Goal: Transaction & Acquisition: Purchase product/service

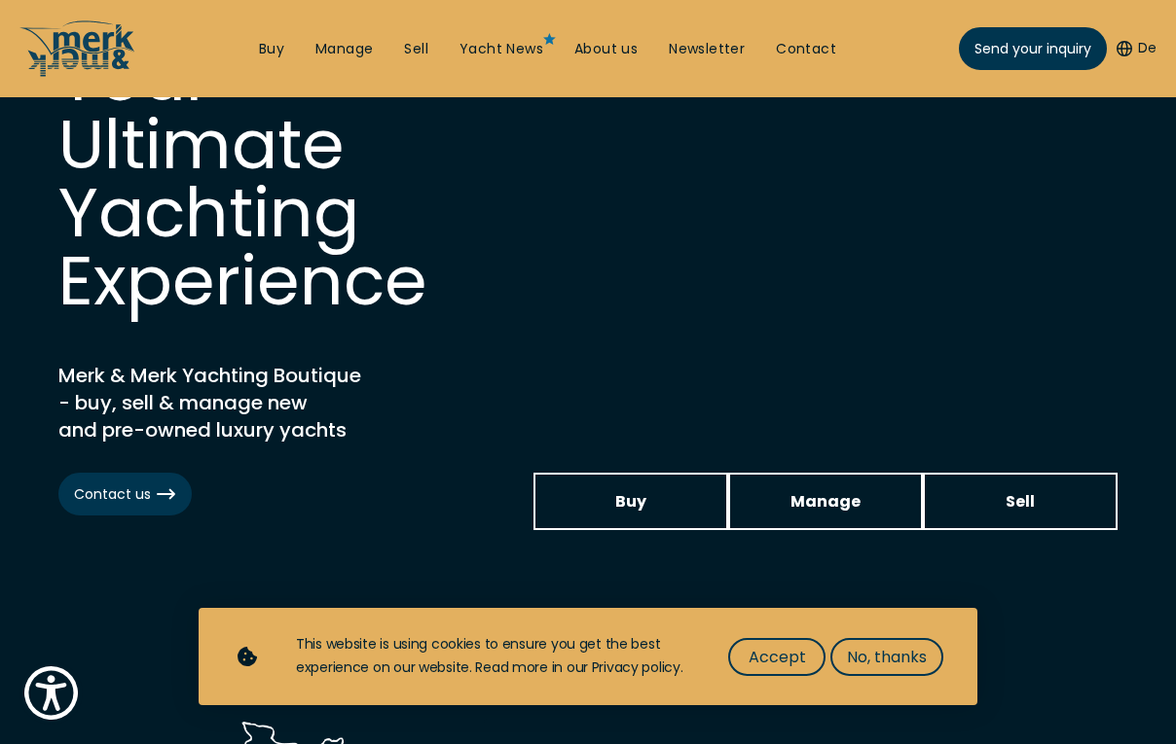
scroll to position [159, 0]
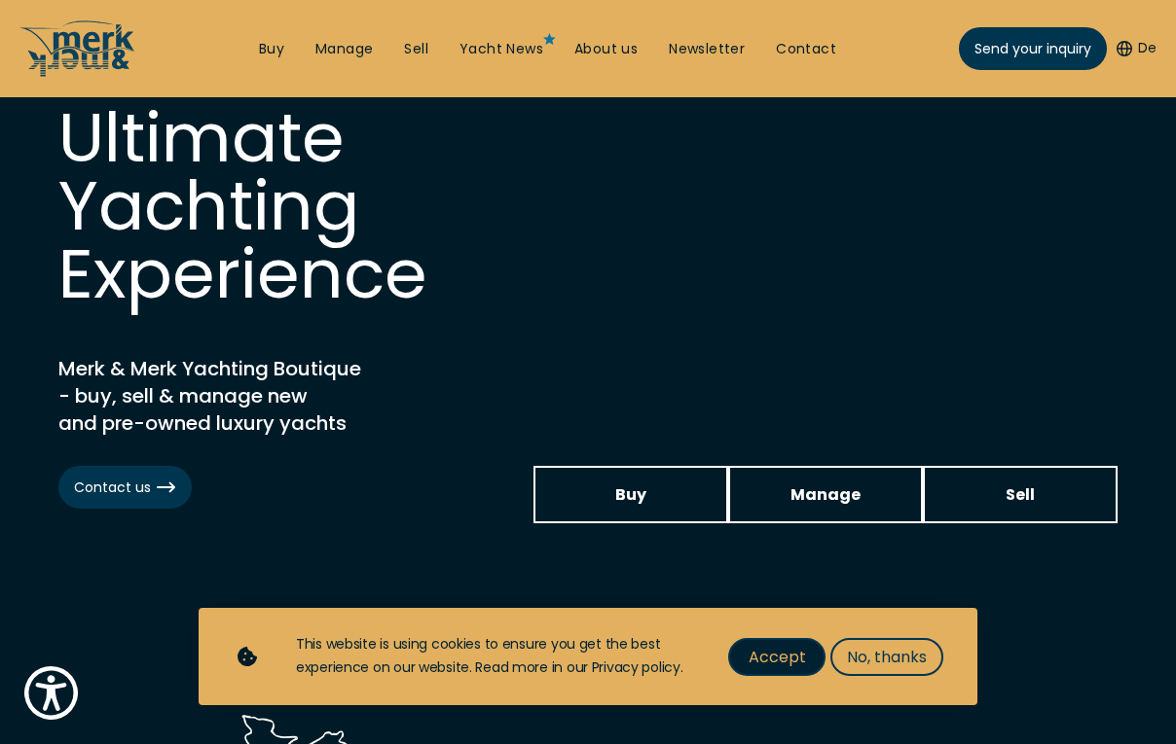
click at [767, 661] on span "Accept" at bounding box center [776, 657] width 57 height 24
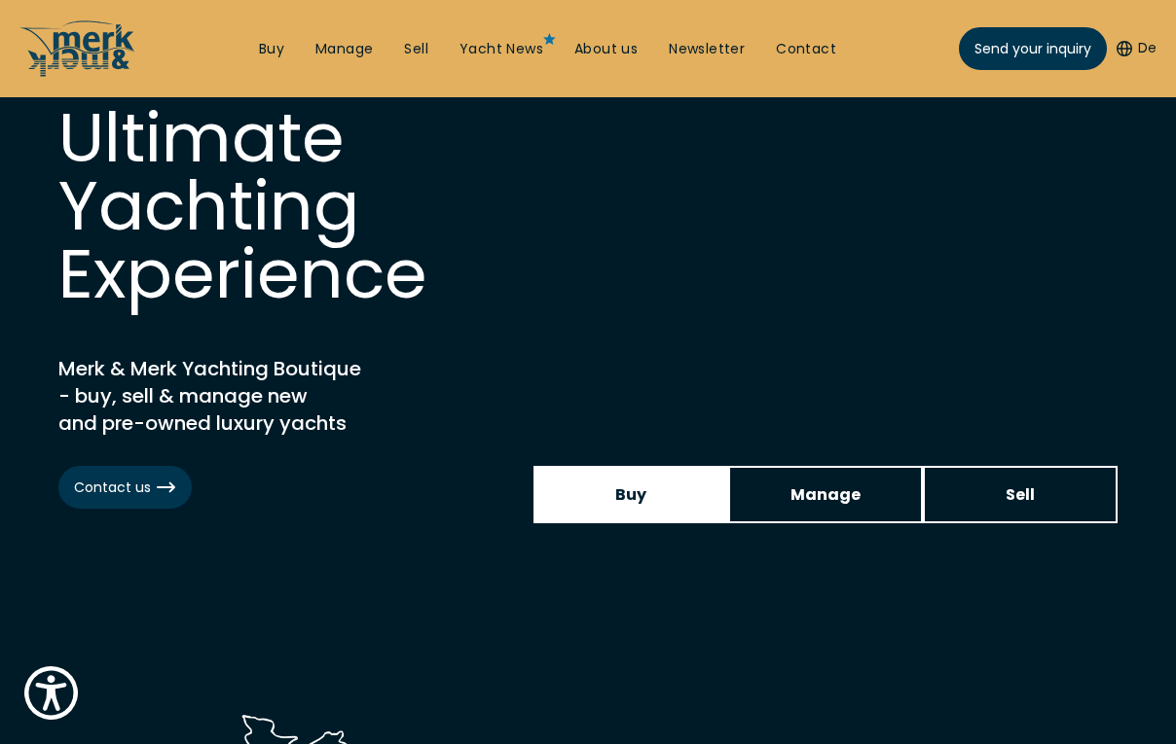
click at [636, 497] on span "Buy" at bounding box center [630, 495] width 31 height 24
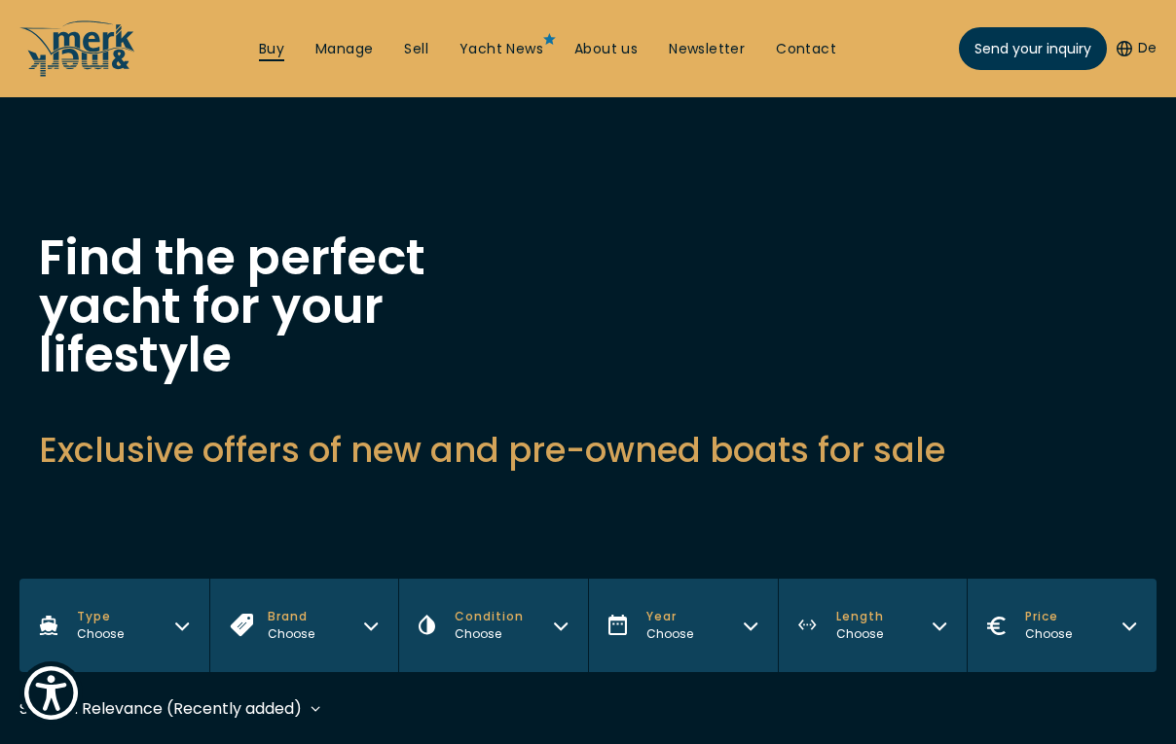
click at [282, 51] on link "Buy" at bounding box center [271, 49] width 25 height 19
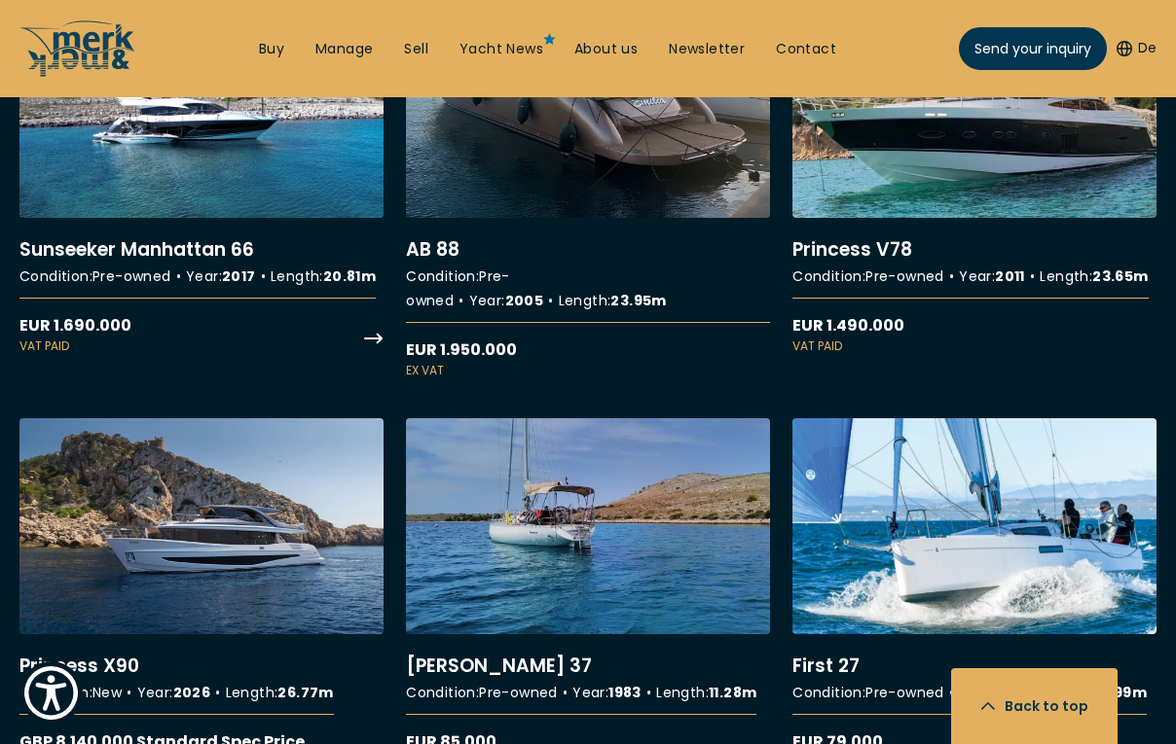
scroll to position [3638, 0]
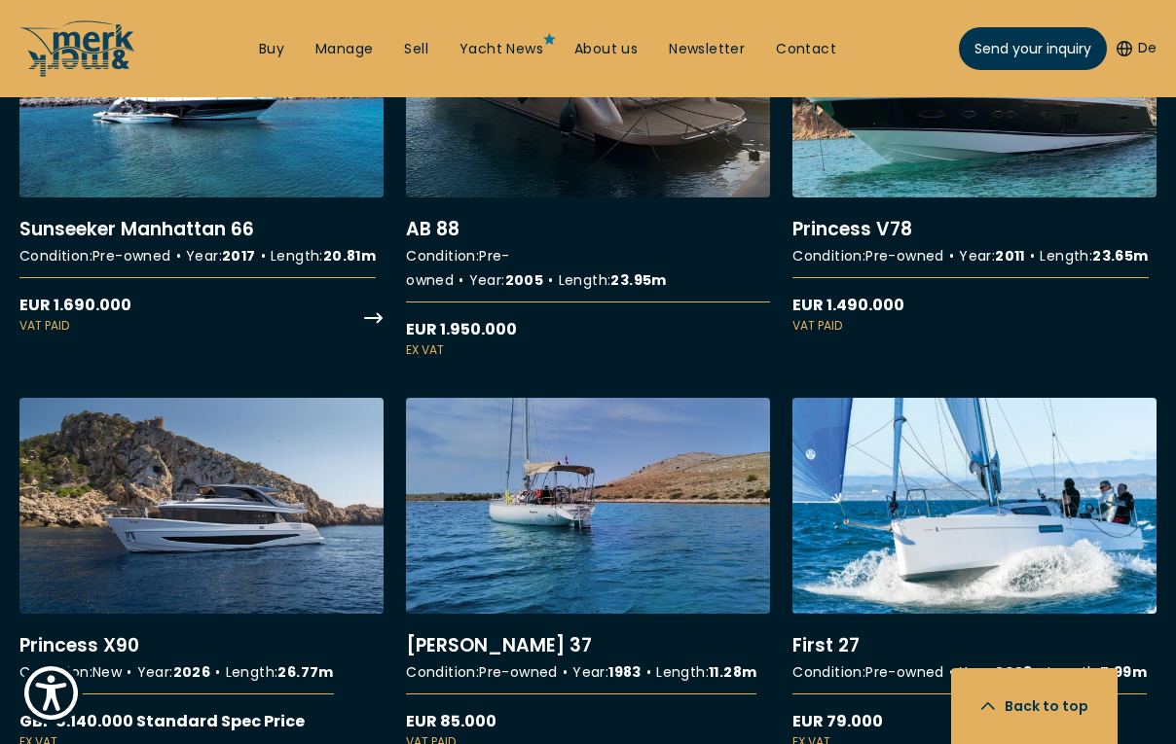
click at [118, 255] on link "More details about Sunseeker Manhattan 66" at bounding box center [201, 158] width 364 height 353
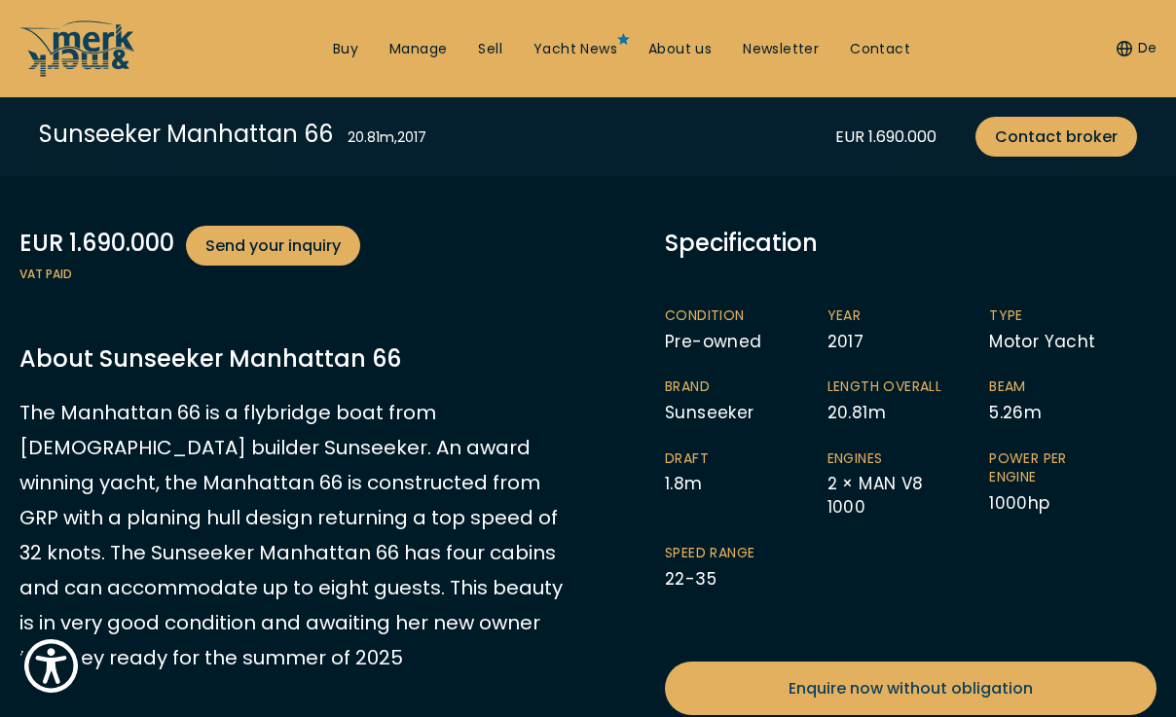
scroll to position [583, 0]
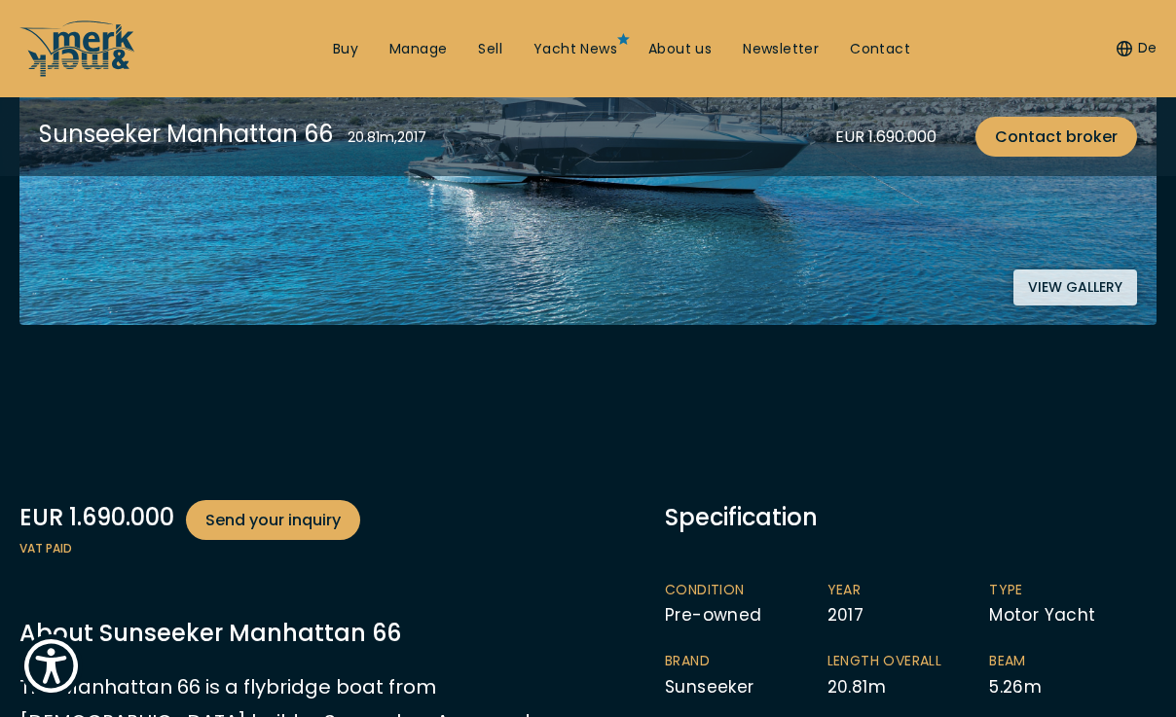
click at [1083, 295] on button "View gallery" at bounding box center [1075, 288] width 124 height 36
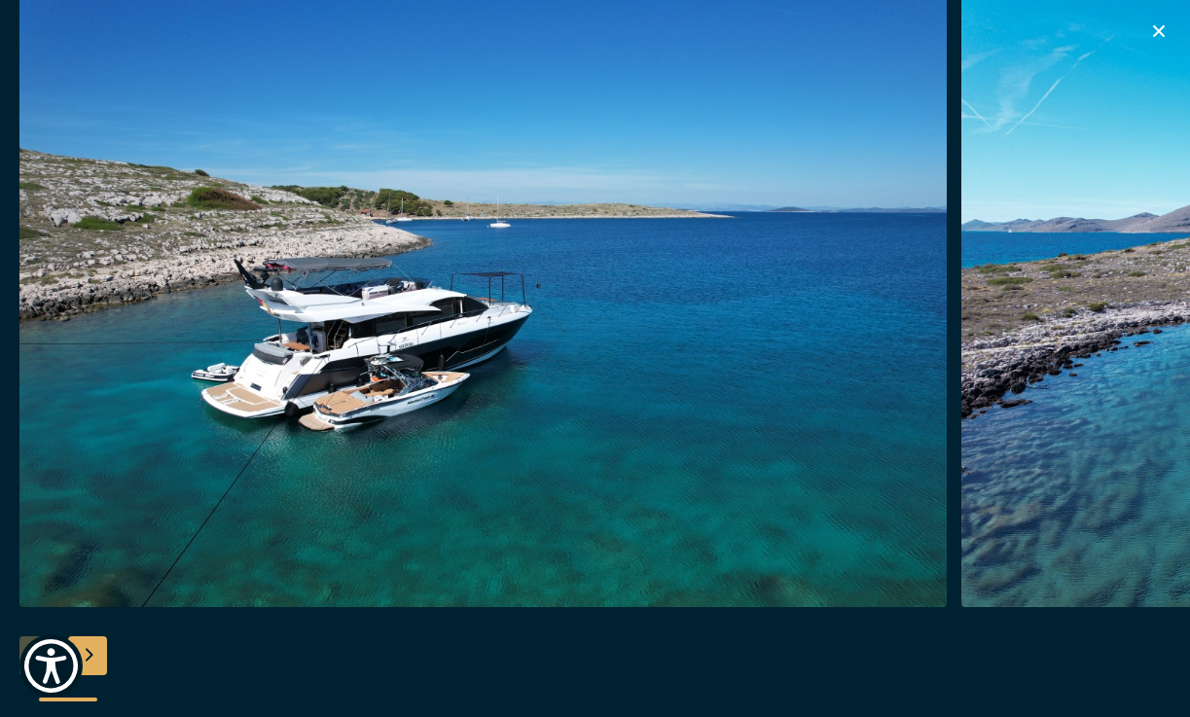
click at [562, 361] on img "button" at bounding box center [482, 295] width 927 height 623
click at [717, 319] on img "button" at bounding box center [482, 295] width 927 height 623
click at [100, 658] on div "Next slide" at bounding box center [87, 655] width 39 height 39
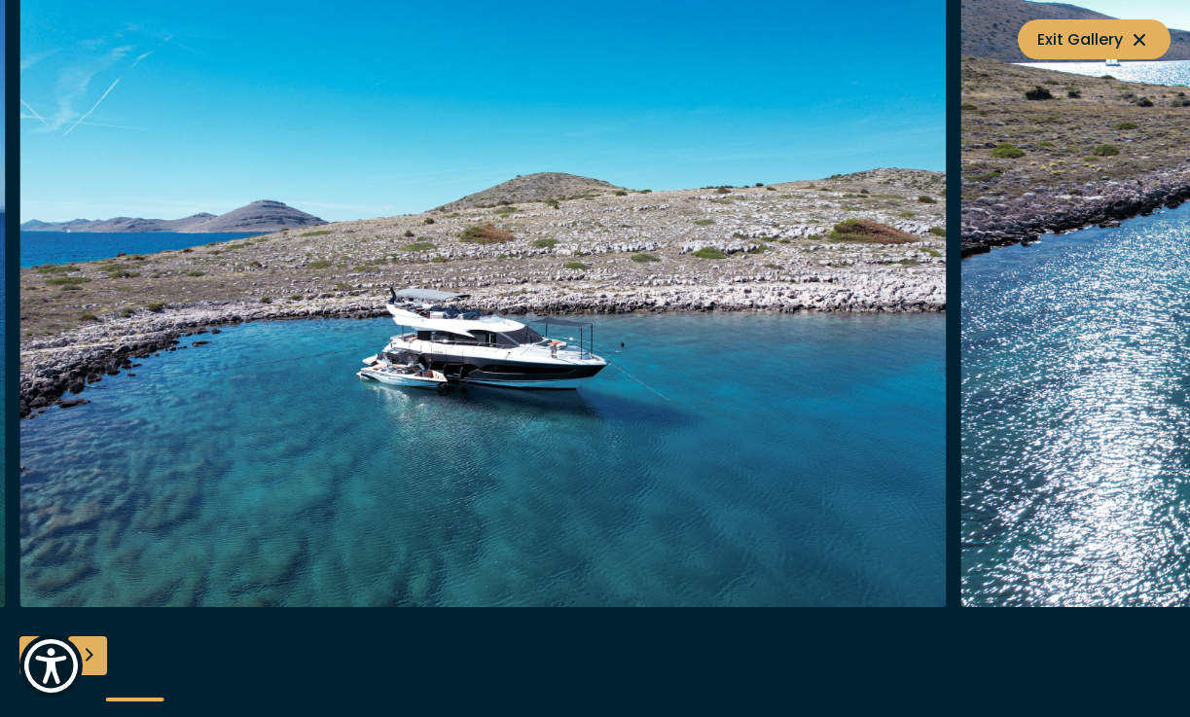
click at [100, 658] on div "Next slide" at bounding box center [87, 655] width 39 height 39
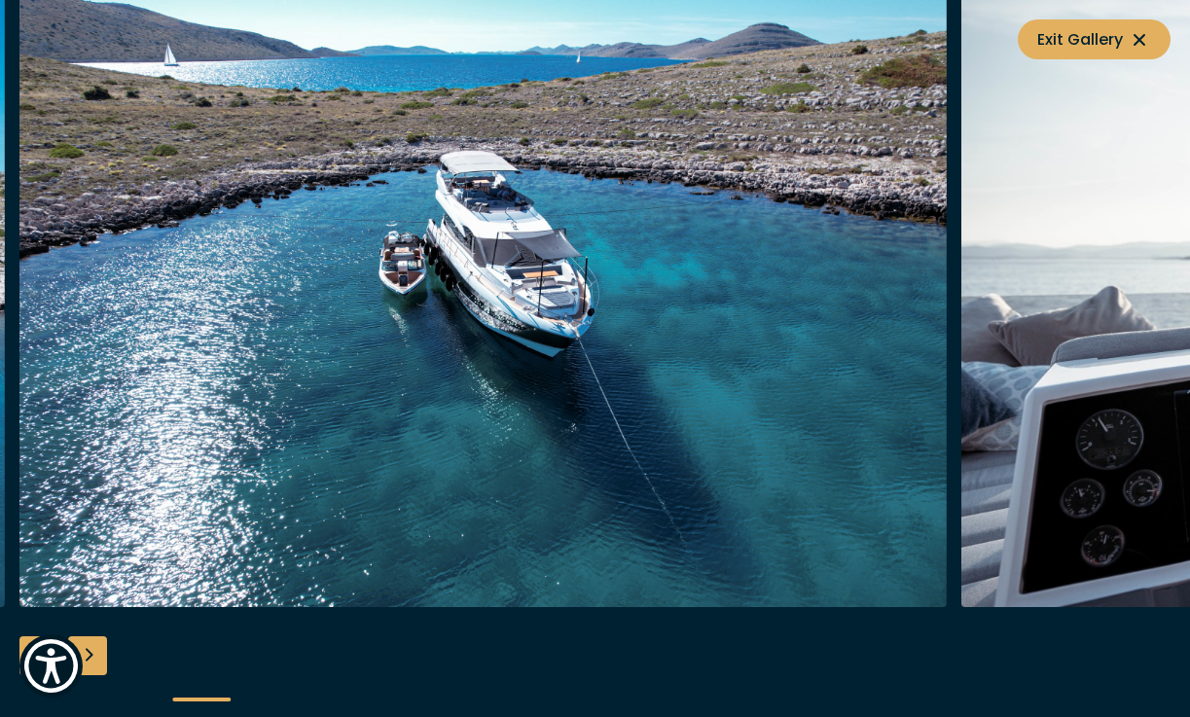
click at [100, 658] on div "Next slide" at bounding box center [87, 655] width 39 height 39
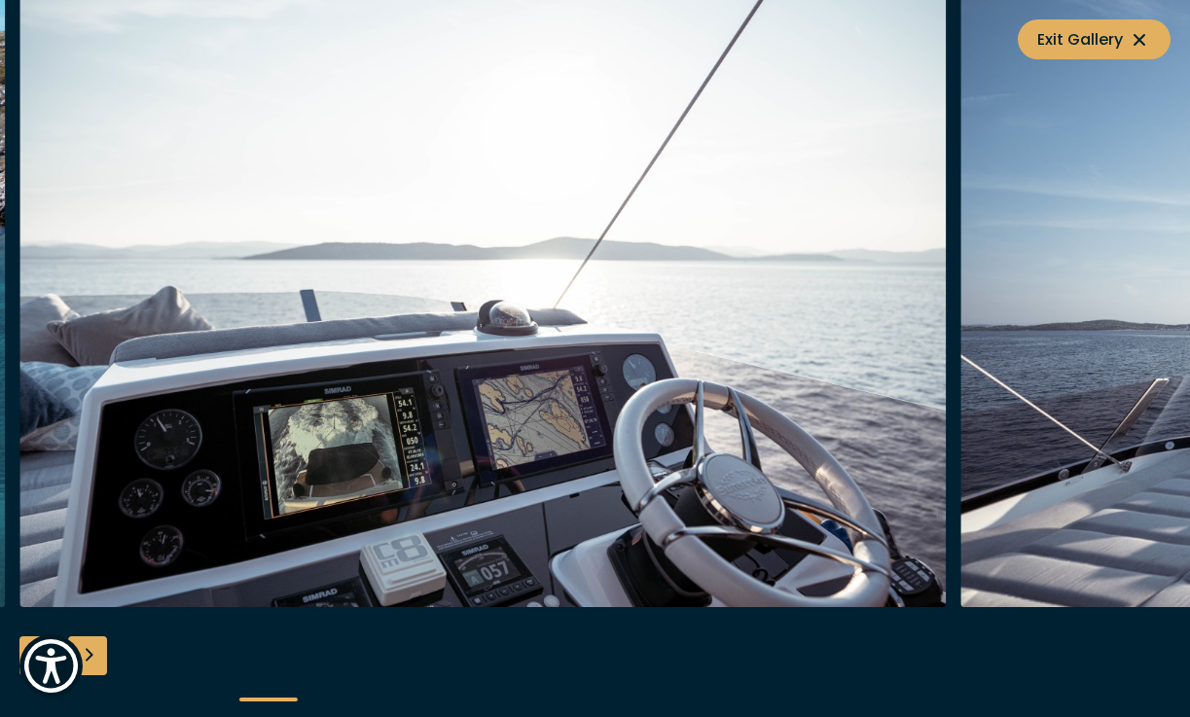
click at [100, 658] on div "Next slide" at bounding box center [87, 655] width 39 height 39
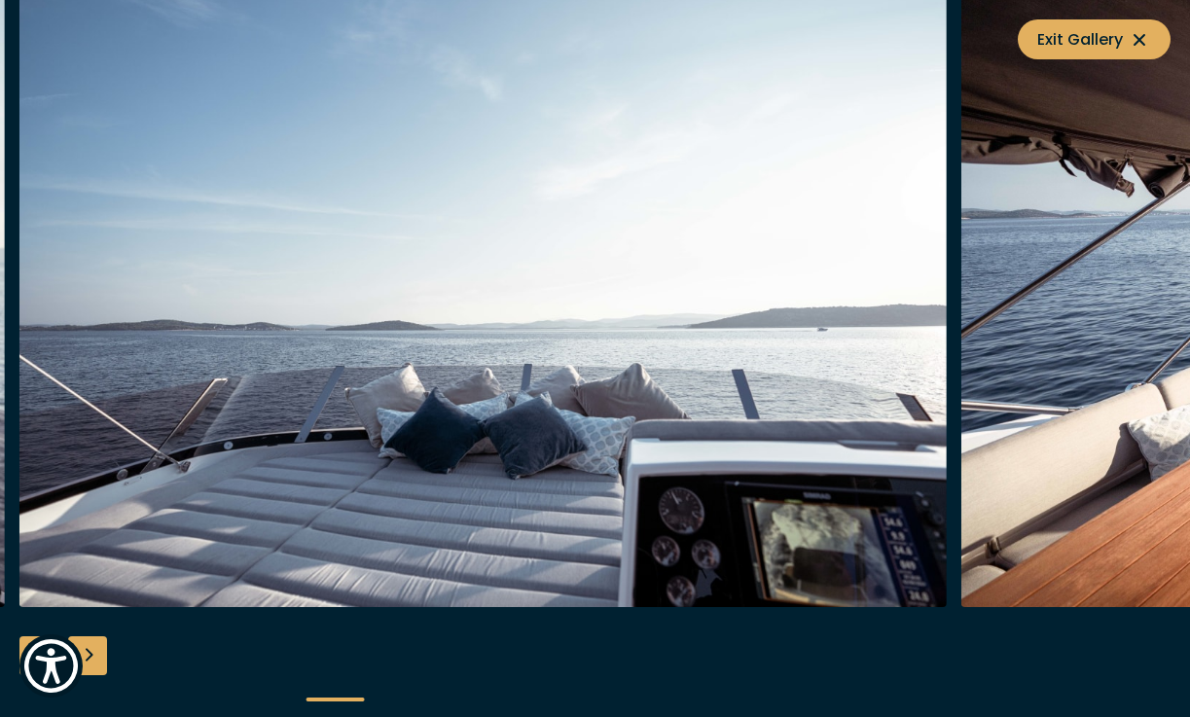
click at [100, 658] on div "Next slide" at bounding box center [87, 655] width 39 height 39
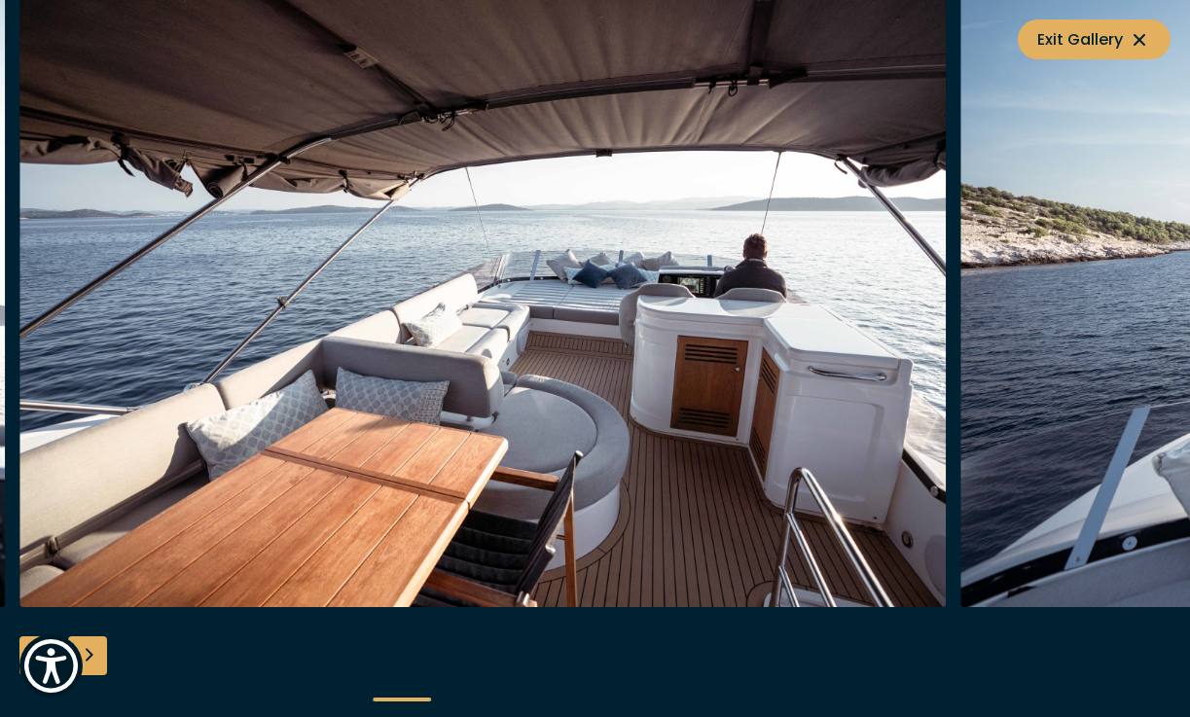
click at [100, 658] on div "Next slide" at bounding box center [87, 655] width 39 height 39
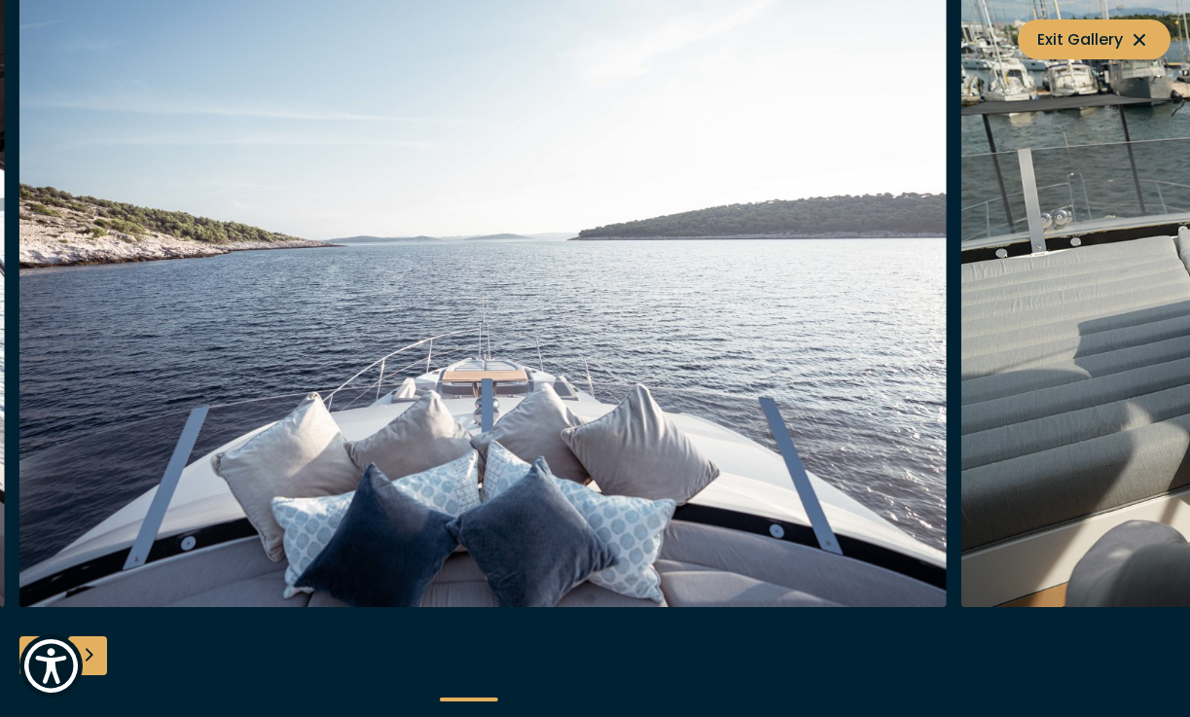
click at [100, 658] on div "Next slide" at bounding box center [87, 655] width 39 height 39
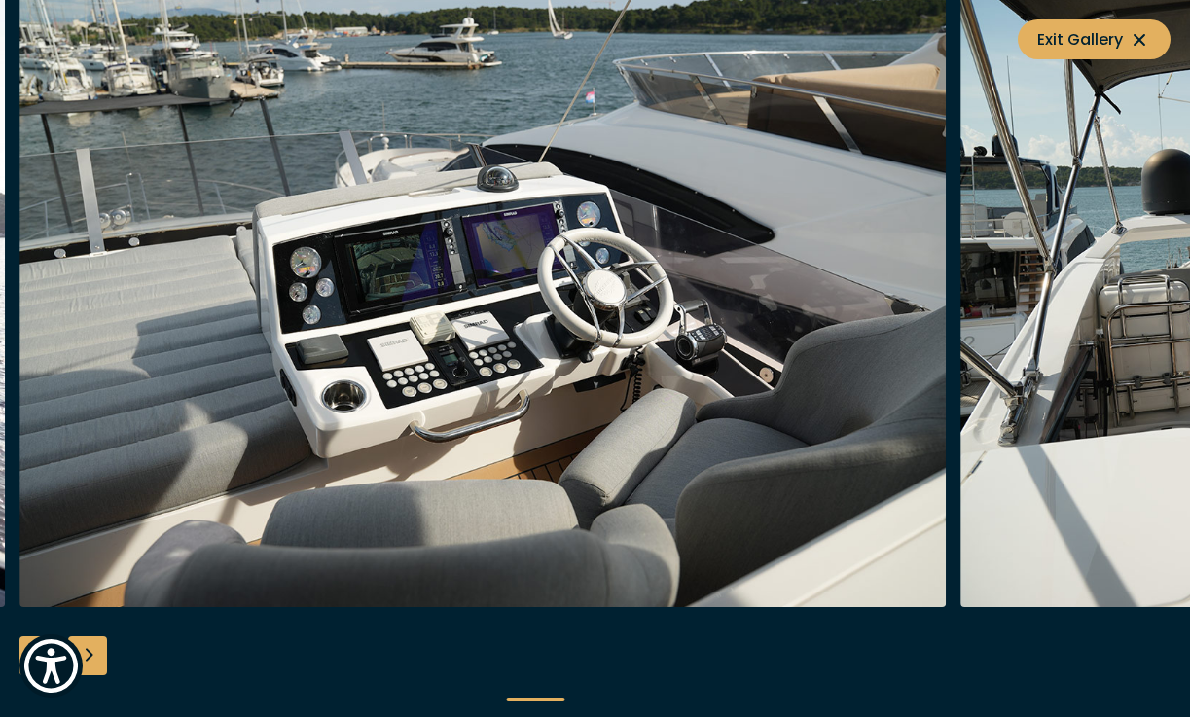
click at [100, 658] on div "Next slide" at bounding box center [87, 655] width 39 height 39
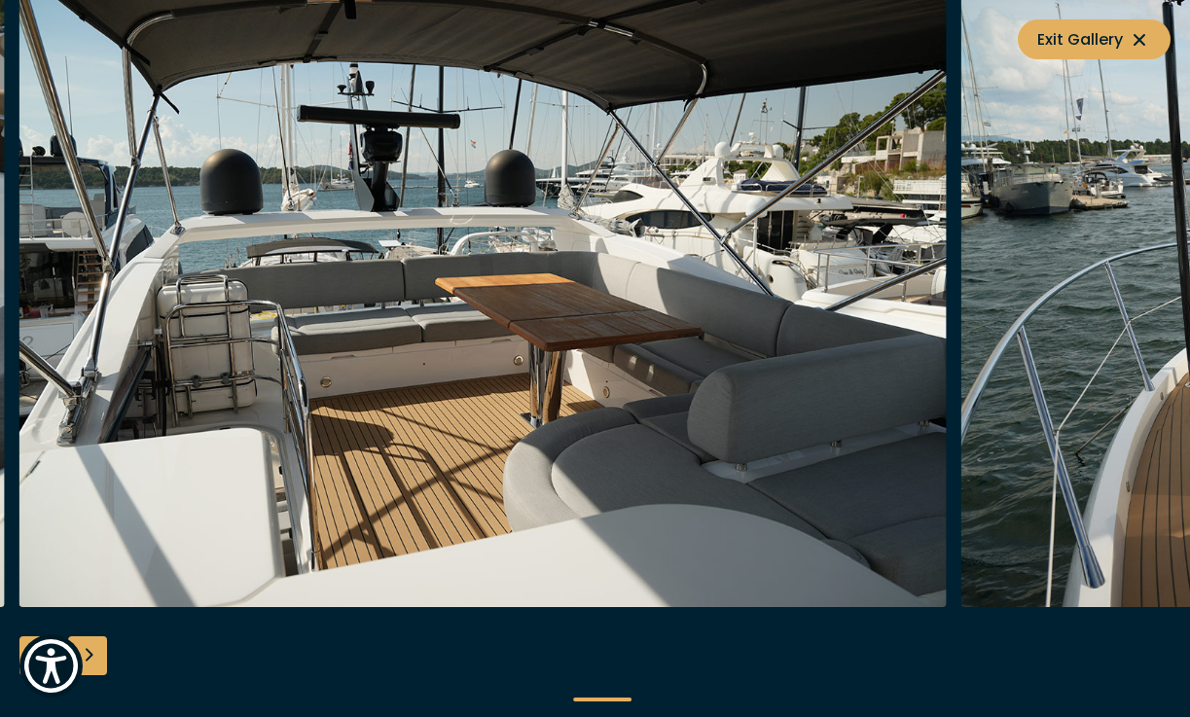
click at [100, 658] on div "Next slide" at bounding box center [87, 655] width 39 height 39
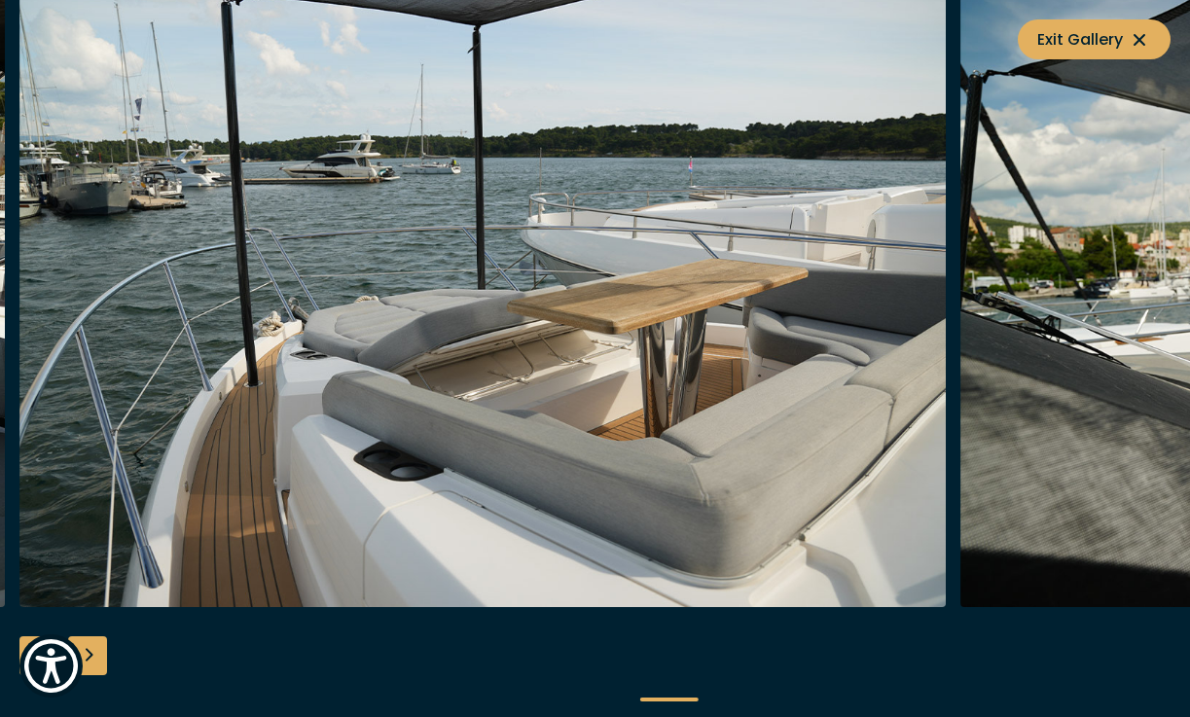
click at [100, 658] on div "Next slide" at bounding box center [87, 655] width 39 height 39
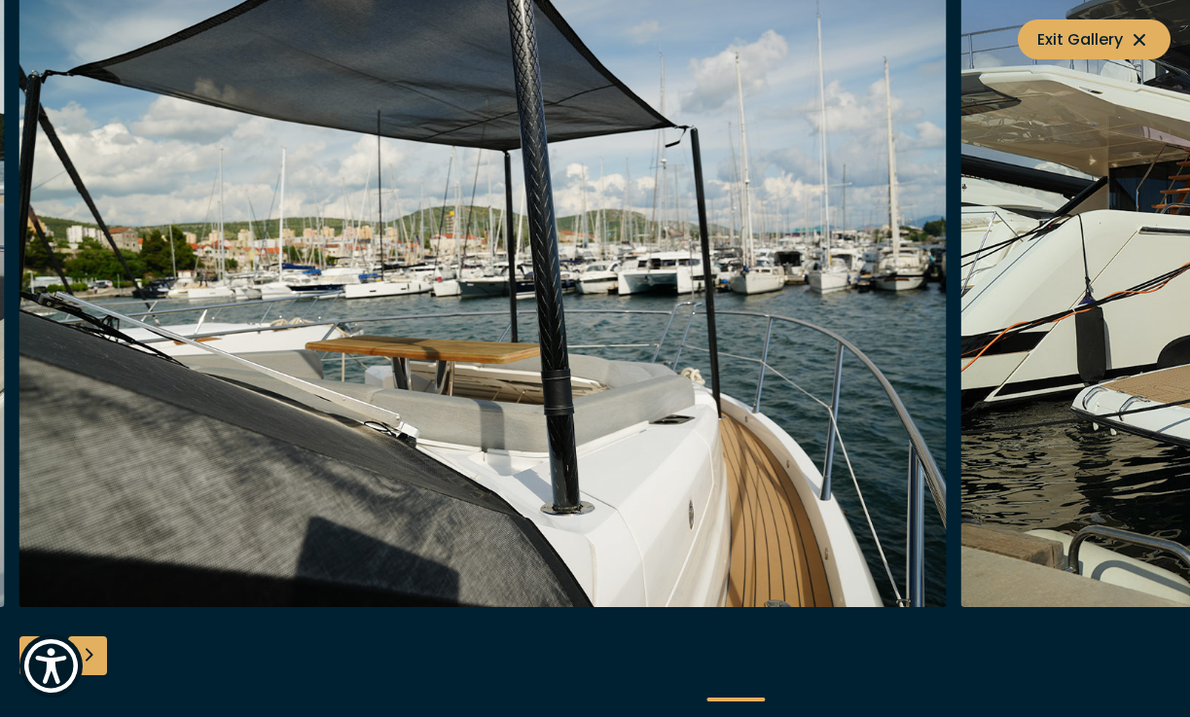
click at [100, 658] on div "Next slide" at bounding box center [87, 655] width 39 height 39
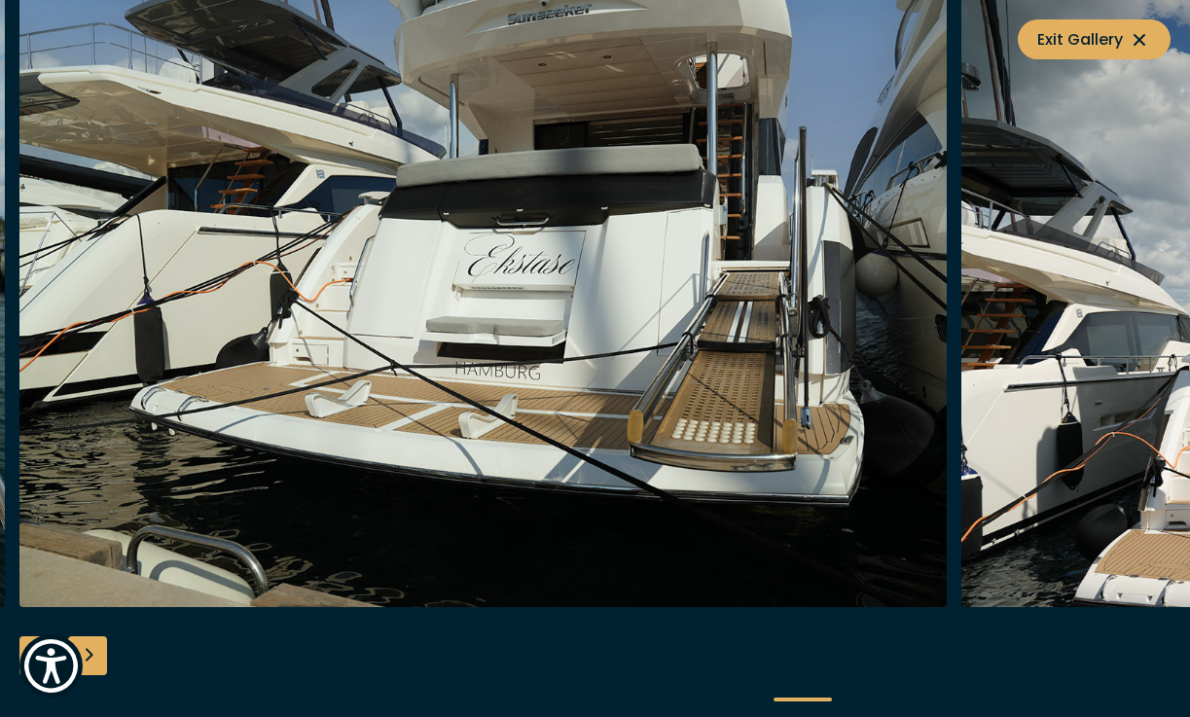
click at [100, 658] on div "Next slide" at bounding box center [87, 655] width 39 height 39
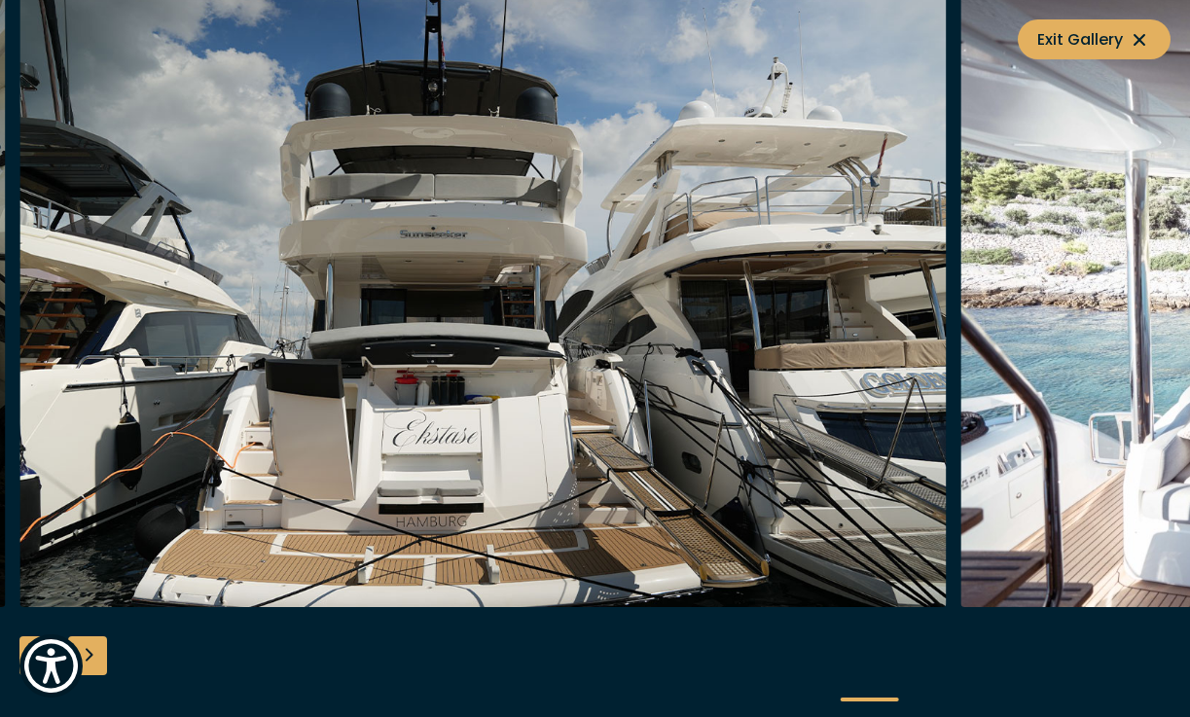
click at [100, 658] on div "Next slide" at bounding box center [87, 655] width 39 height 39
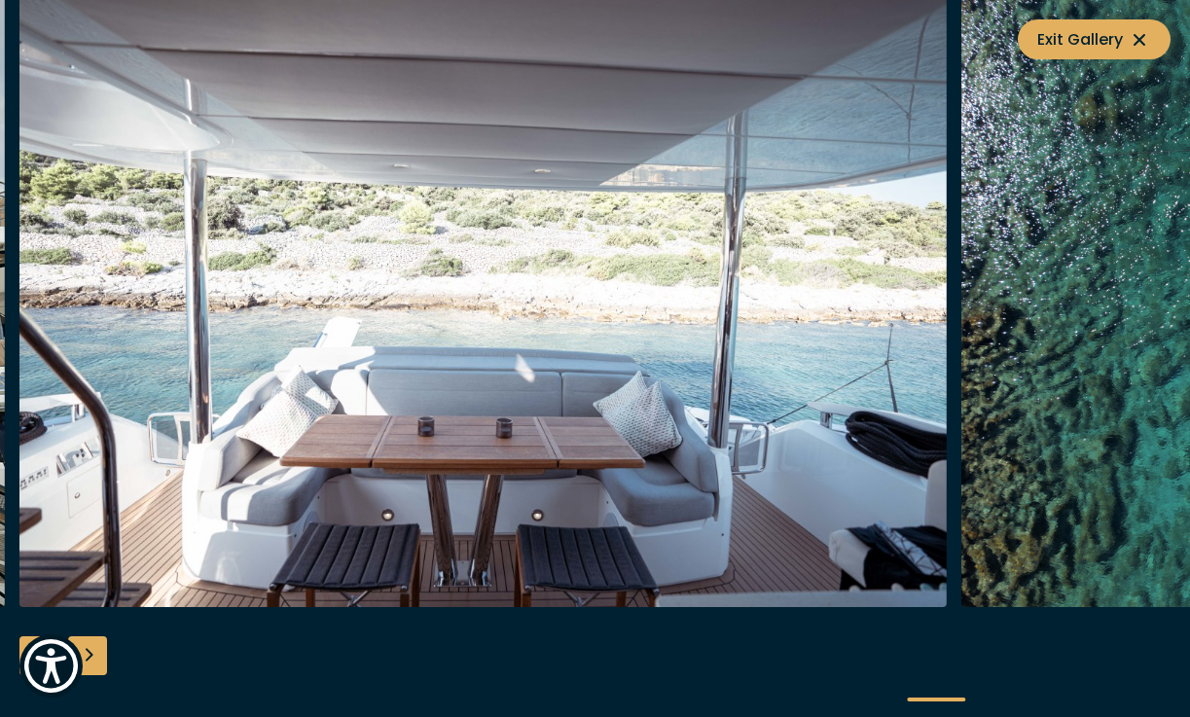
click at [100, 658] on div "Next slide" at bounding box center [87, 655] width 39 height 39
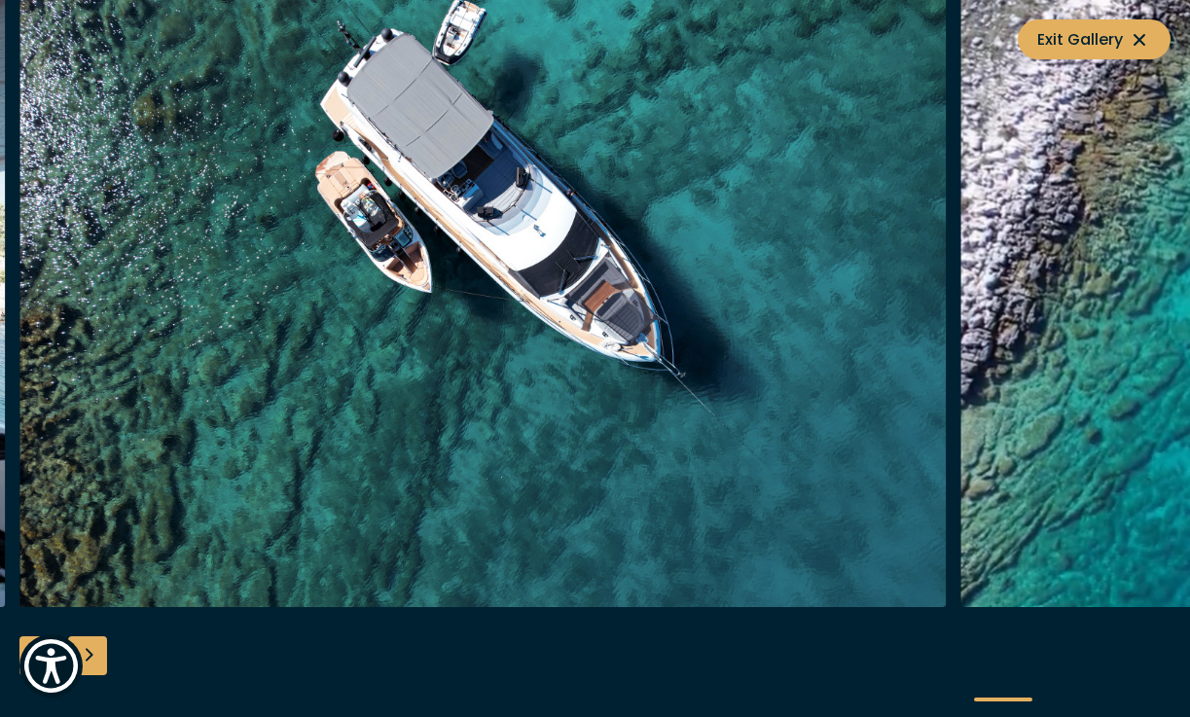
click at [100, 658] on div "Next slide" at bounding box center [87, 655] width 39 height 39
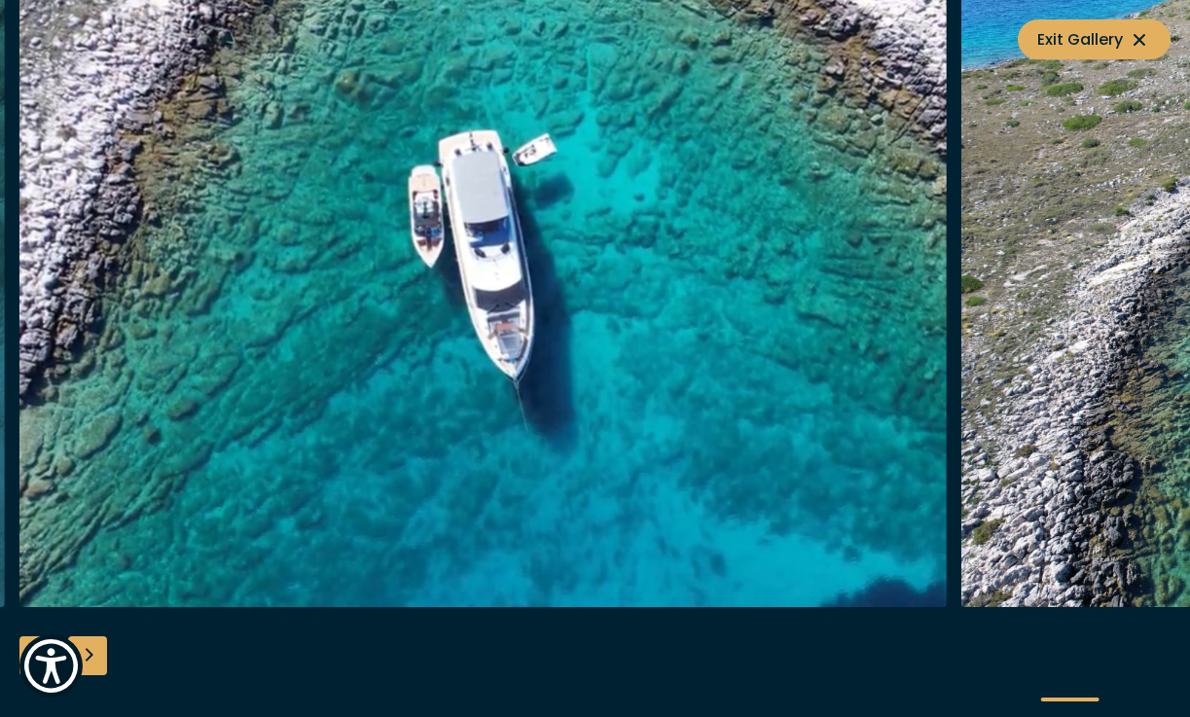
click at [100, 658] on div "Next slide" at bounding box center [87, 655] width 39 height 39
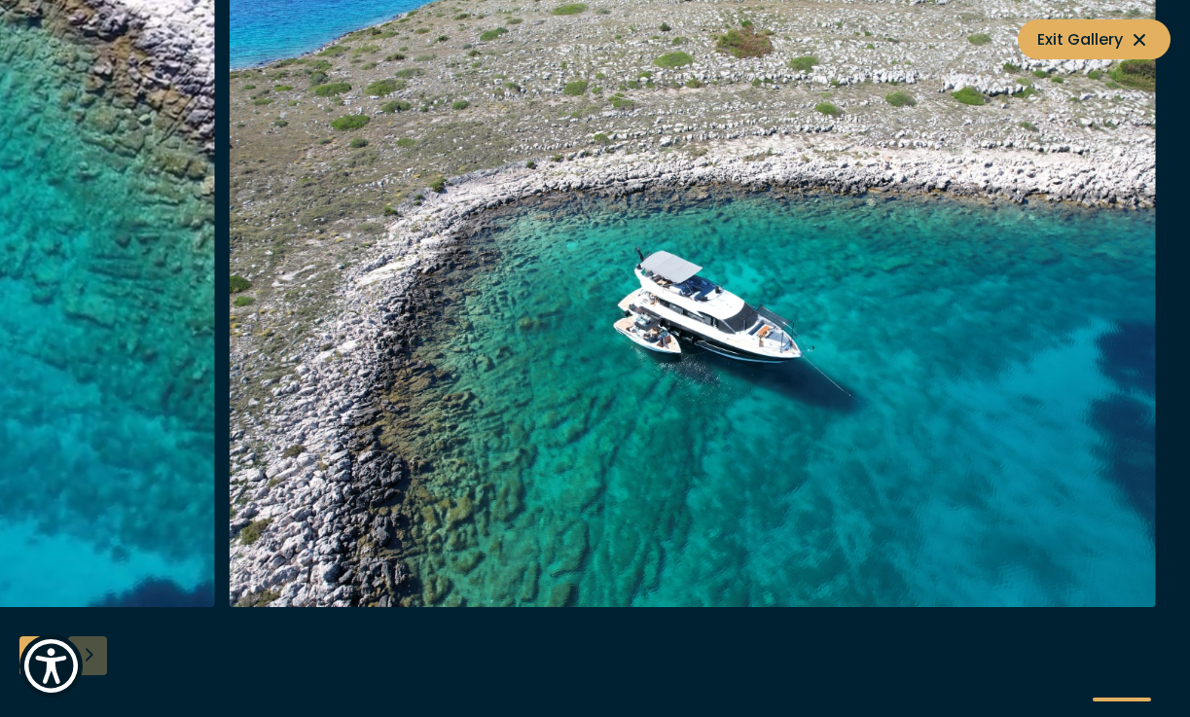
click at [100, 658] on div at bounding box center [595, 358] width 1190 height 749
click at [1139, 46] on icon at bounding box center [1139, 39] width 23 height 23
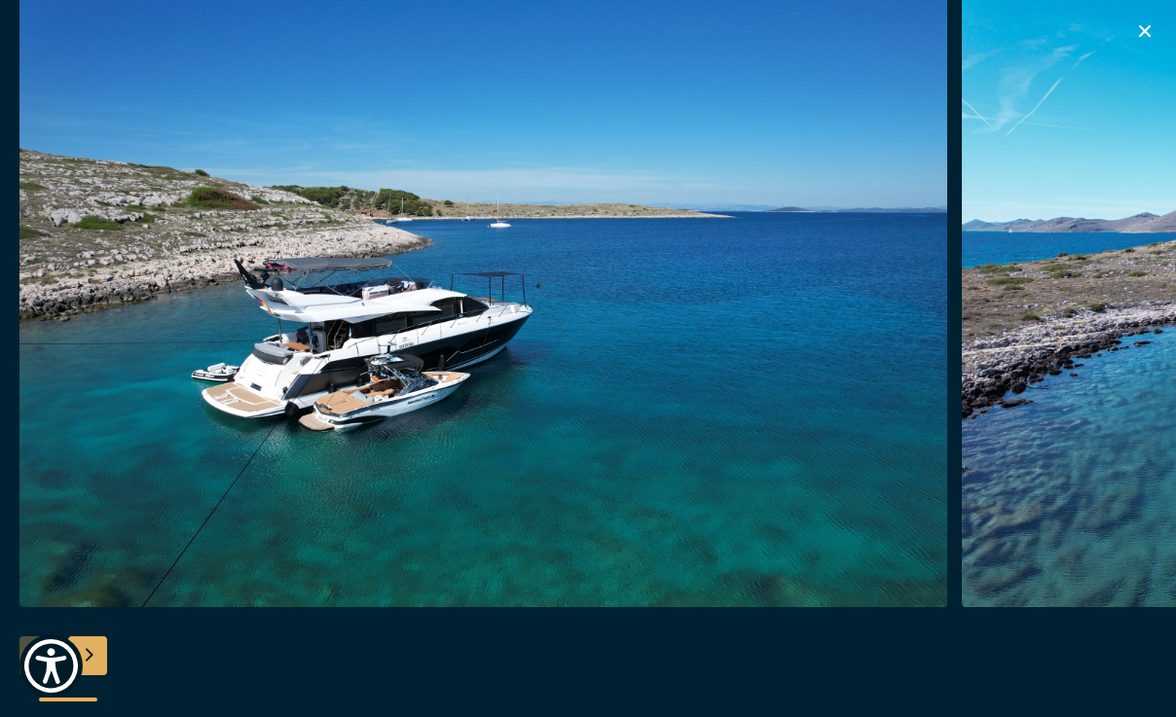
click at [1147, 25] on icon "button" at bounding box center [1144, 30] width 23 height 23
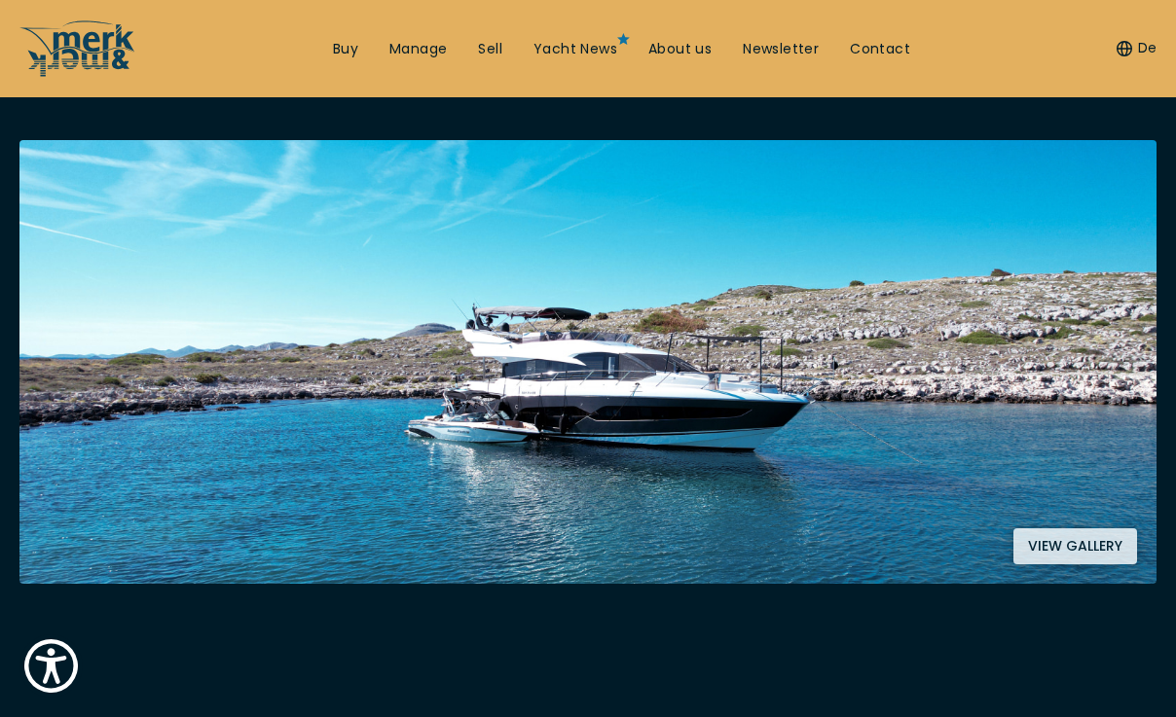
scroll to position [6, 0]
